Goal: Transaction & Acquisition: Book appointment/travel/reservation

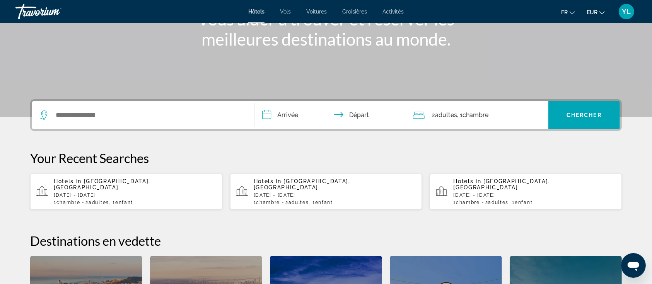
scroll to position [115, 0]
click at [106, 192] on p "[DATE] - [DATE]" at bounding box center [135, 194] width 162 height 5
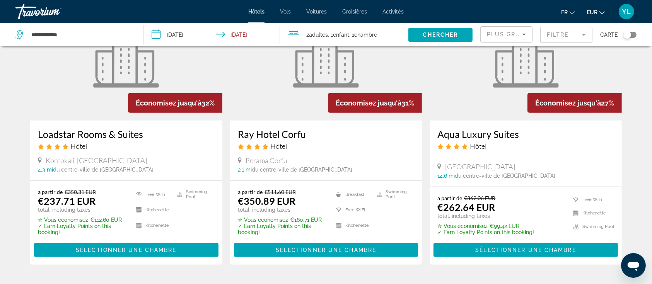
scroll to position [384, 0]
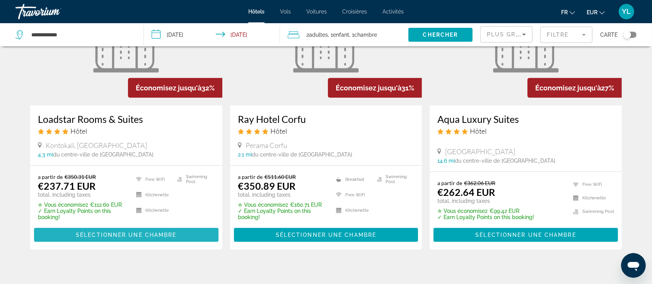
click at [122, 234] on span "Sélectionner une chambre" at bounding box center [126, 235] width 101 height 6
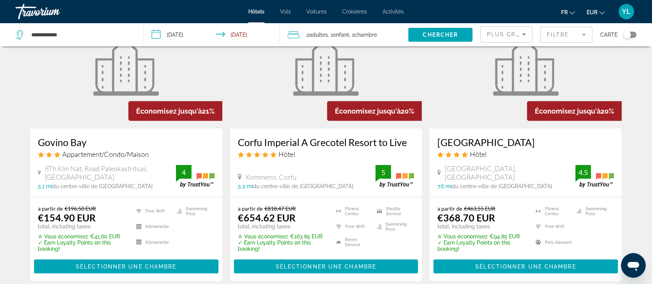
scroll to position [1072, 0]
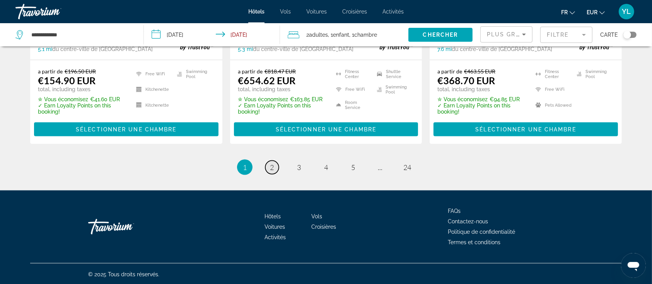
click at [270, 167] on span "2" at bounding box center [272, 167] width 4 height 9
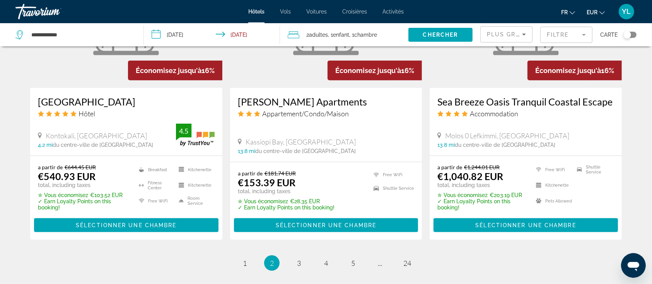
scroll to position [984, 0]
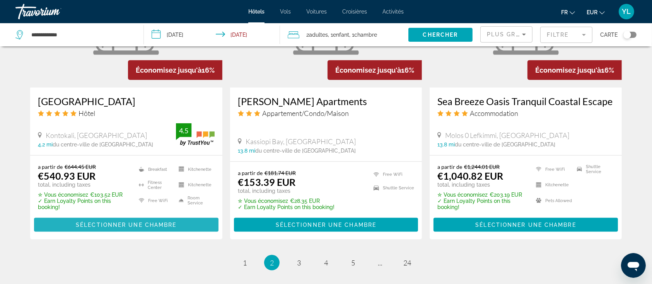
click at [119, 222] on span "Sélectionner une chambre" at bounding box center [126, 225] width 101 height 6
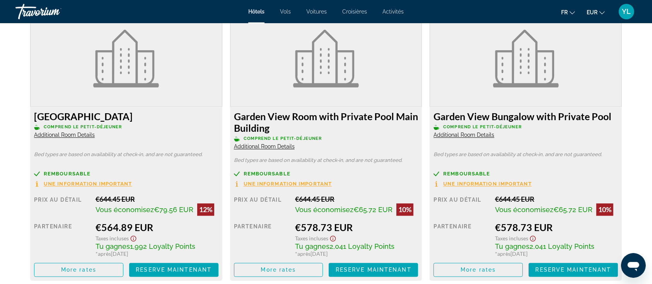
scroll to position [1355, 0]
